Goal: Task Accomplishment & Management: Complete application form

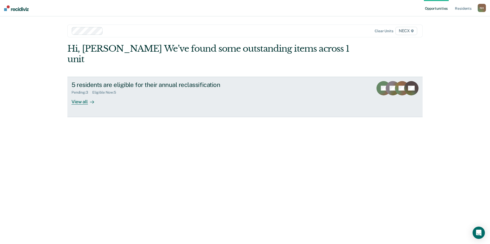
click at [236, 82] on link "5 residents are eligible for their annual reclassification Pending : 3 Eligible…" at bounding box center [244, 97] width 355 height 40
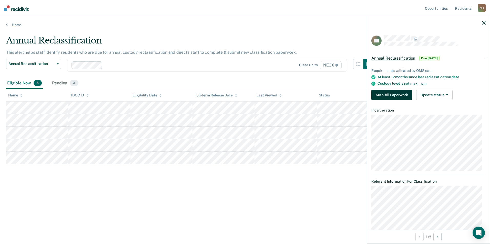
click at [236, 95] on button "Auto-fill Paperwork" at bounding box center [391, 95] width 41 height 10
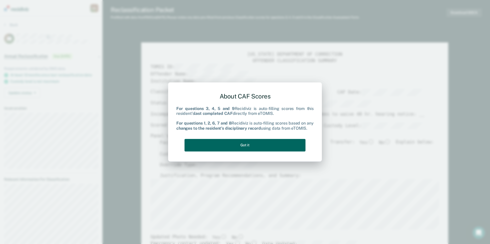
click at [236, 147] on button "Got it" at bounding box center [245, 145] width 121 height 13
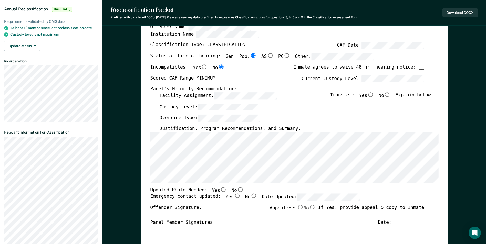
scroll to position [51, 0]
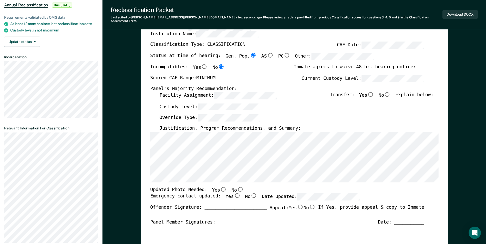
click at [236, 92] on input "No" at bounding box center [387, 94] width 7 height 5
type textarea "x"
radio input "true"
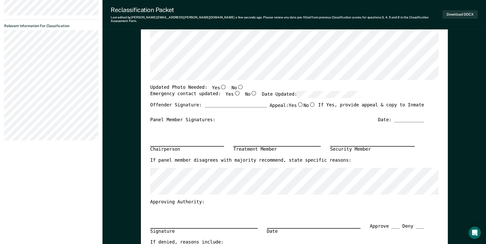
scroll to position [128, 0]
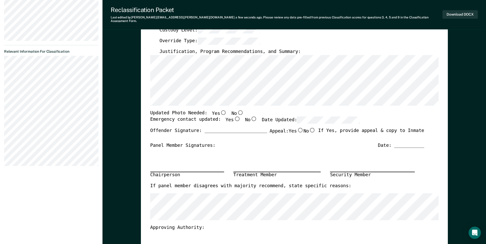
click at [236, 110] on input "No" at bounding box center [240, 112] width 7 height 5
type textarea "x"
radio input "true"
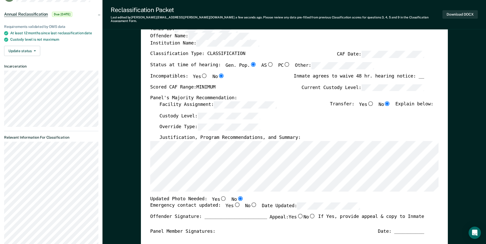
scroll to position [0, 0]
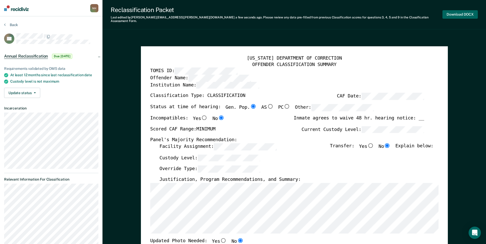
click at [236, 12] on button "Download DOCX" at bounding box center [460, 14] width 35 height 8
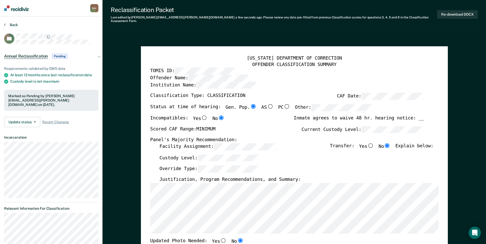
click at [5, 24] on icon at bounding box center [5, 25] width 2 height 4
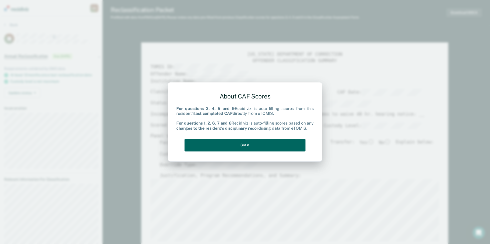
click at [236, 147] on button "Got it" at bounding box center [245, 145] width 121 height 13
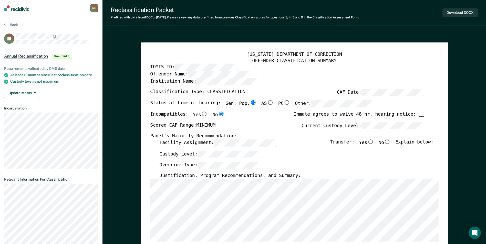
click at [236, 141] on input "No" at bounding box center [387, 142] width 7 height 5
type textarea "x"
radio input "true"
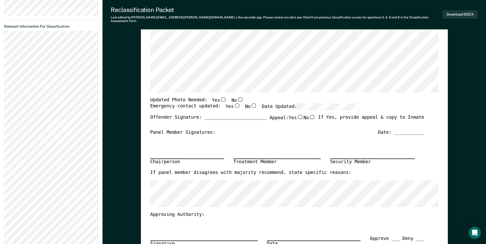
scroll to position [154, 0]
click at [236, 96] on input "No" at bounding box center [240, 98] width 7 height 5
type textarea "x"
radio input "true"
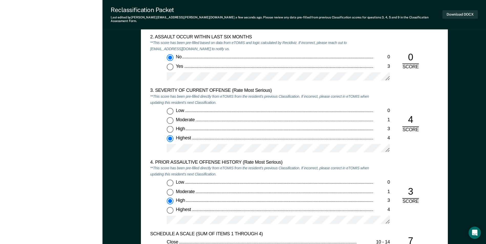
scroll to position [589, 0]
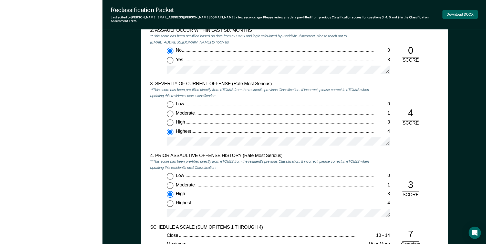
click at [236, 12] on button "Download DOCX" at bounding box center [460, 14] width 35 height 8
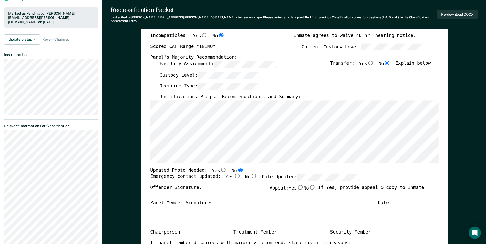
scroll to position [0, 0]
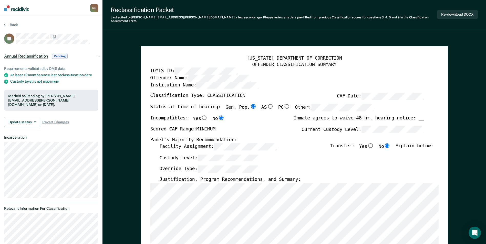
click at [6, 24] on button "Back" at bounding box center [11, 25] width 14 height 5
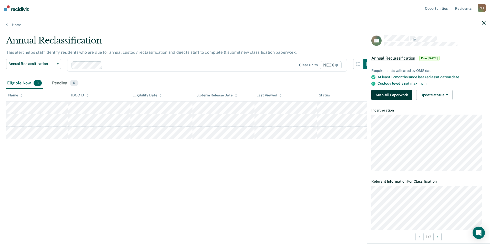
click at [236, 93] on button "Auto-fill Paperwork" at bounding box center [391, 95] width 41 height 10
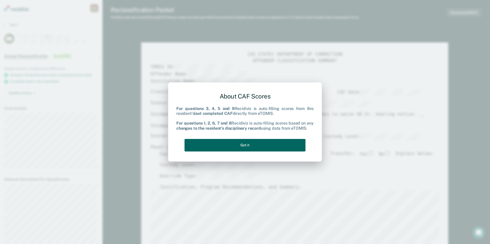
click at [236, 148] on button "Got it" at bounding box center [245, 145] width 121 height 13
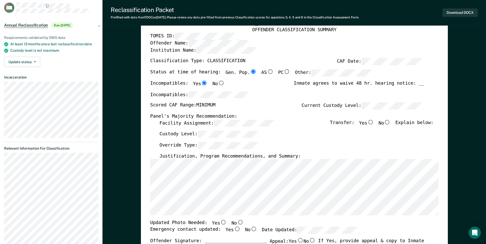
scroll to position [51, 0]
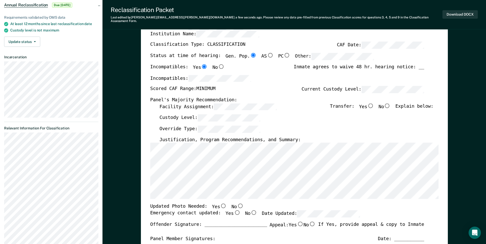
click at [236, 103] on input "No" at bounding box center [387, 105] width 7 height 5
type textarea "x"
radio input "true"
click at [236, 204] on input "No" at bounding box center [240, 206] width 7 height 5
type textarea "x"
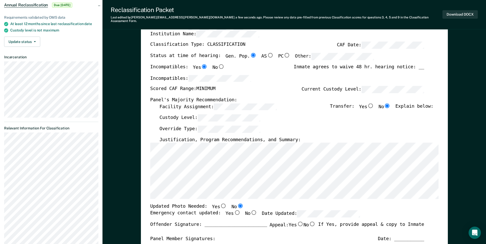
radio input "true"
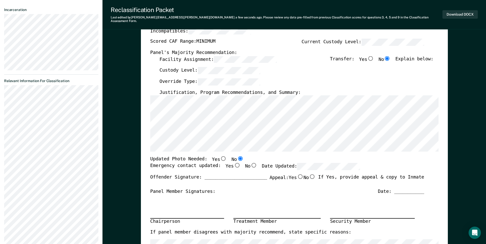
scroll to position [205, 0]
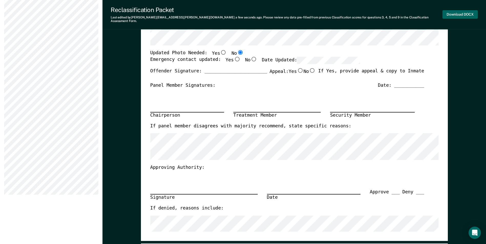
click at [236, 10] on button "Download DOCX" at bounding box center [460, 14] width 35 height 8
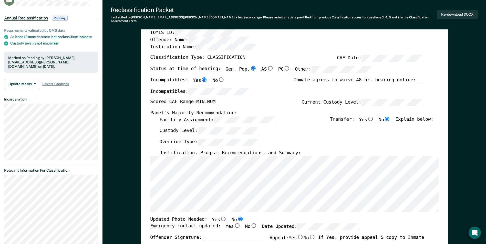
scroll to position [0, 0]
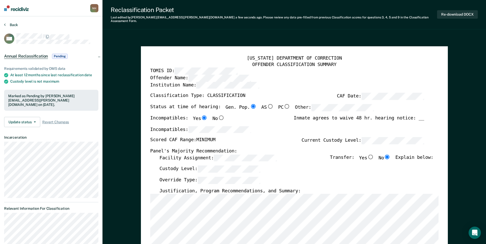
click at [5, 23] on icon at bounding box center [5, 25] width 2 height 4
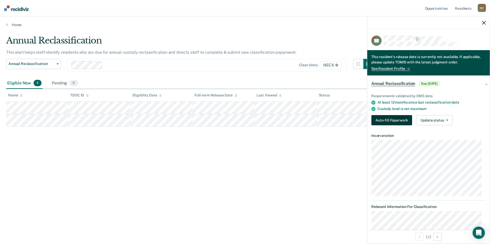
click at [236, 119] on button "Auto-fill Paperwork" at bounding box center [391, 120] width 41 height 10
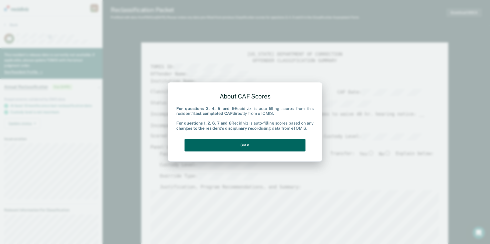
click at [236, 144] on button "Got it" at bounding box center [245, 145] width 121 height 13
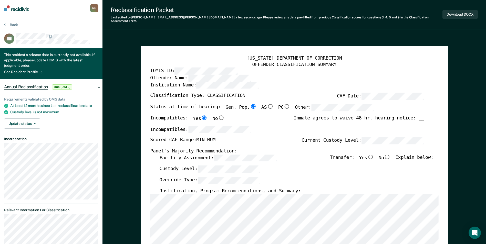
click at [236, 155] on input "No" at bounding box center [387, 157] width 7 height 5
type textarea "x"
radio input "true"
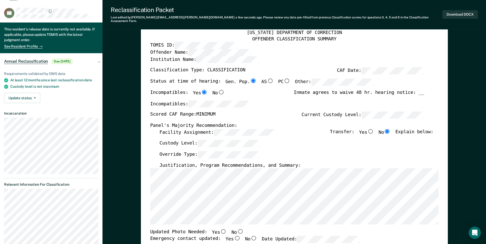
scroll to position [205, 0]
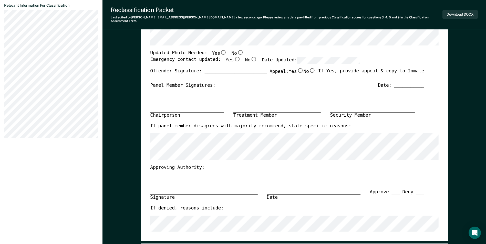
click at [236, 50] on input "No" at bounding box center [240, 52] width 7 height 5
type textarea "x"
radio input "true"
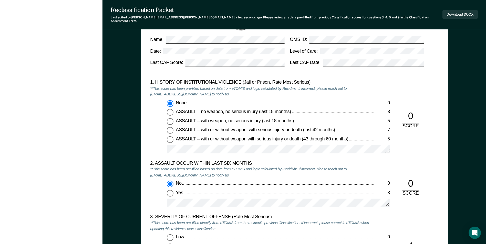
scroll to position [410, 0]
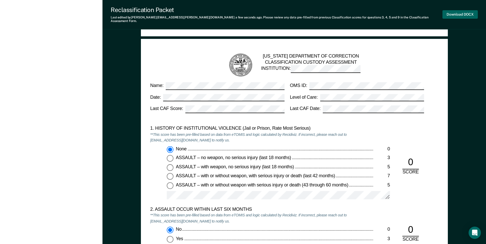
click at [236, 12] on button "Download DOCX" at bounding box center [460, 14] width 35 height 8
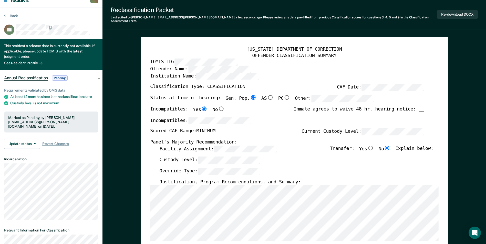
scroll to position [0, 0]
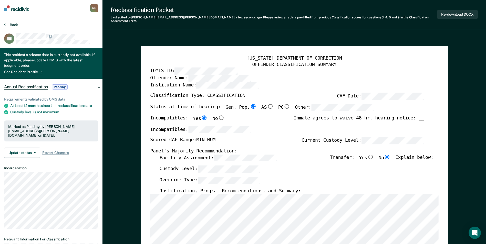
click at [5, 25] on icon at bounding box center [5, 25] width 2 height 4
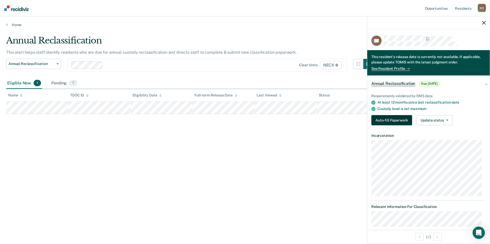
click at [236, 120] on button "Auto-fill Paperwork" at bounding box center [391, 120] width 41 height 10
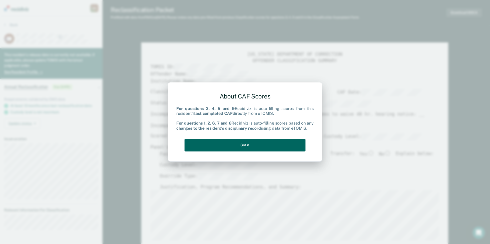
click at [236, 145] on button "Got it" at bounding box center [245, 145] width 121 height 13
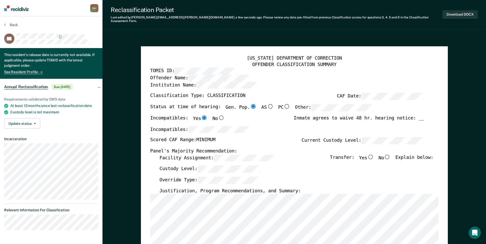
click at [236, 155] on input "No" at bounding box center [387, 157] width 7 height 5
type textarea "x"
radio input "true"
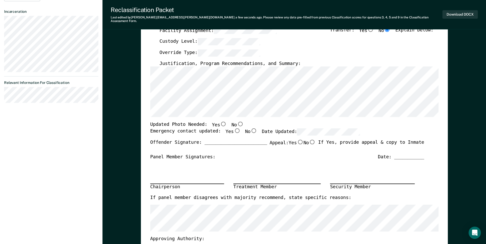
scroll to position [128, 0]
click at [236, 121] on input "No" at bounding box center [240, 123] width 7 height 5
type textarea "x"
radio input "true"
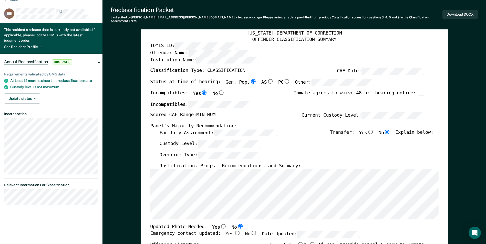
scroll to position [0, 0]
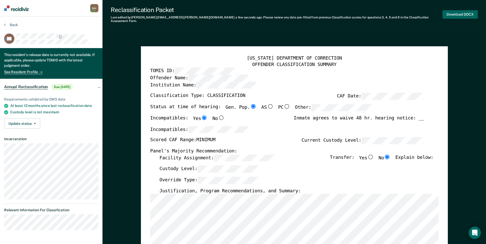
click at [236, 10] on button "Download DOCX" at bounding box center [460, 14] width 35 height 8
type textarea "x"
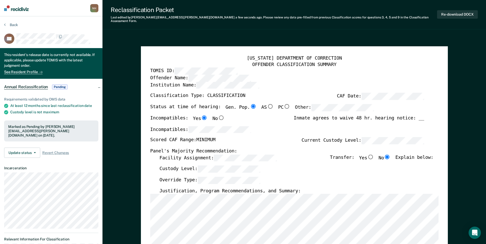
click at [236, 24] on div "Reclassification Packet Last edited by [PERSON_NAME][EMAIL_ADDRESS][PERSON_NAME…" at bounding box center [295, 14] width 384 height 29
click at [5, 25] on icon at bounding box center [5, 25] width 2 height 4
